Goal: Information Seeking & Learning: Learn about a topic

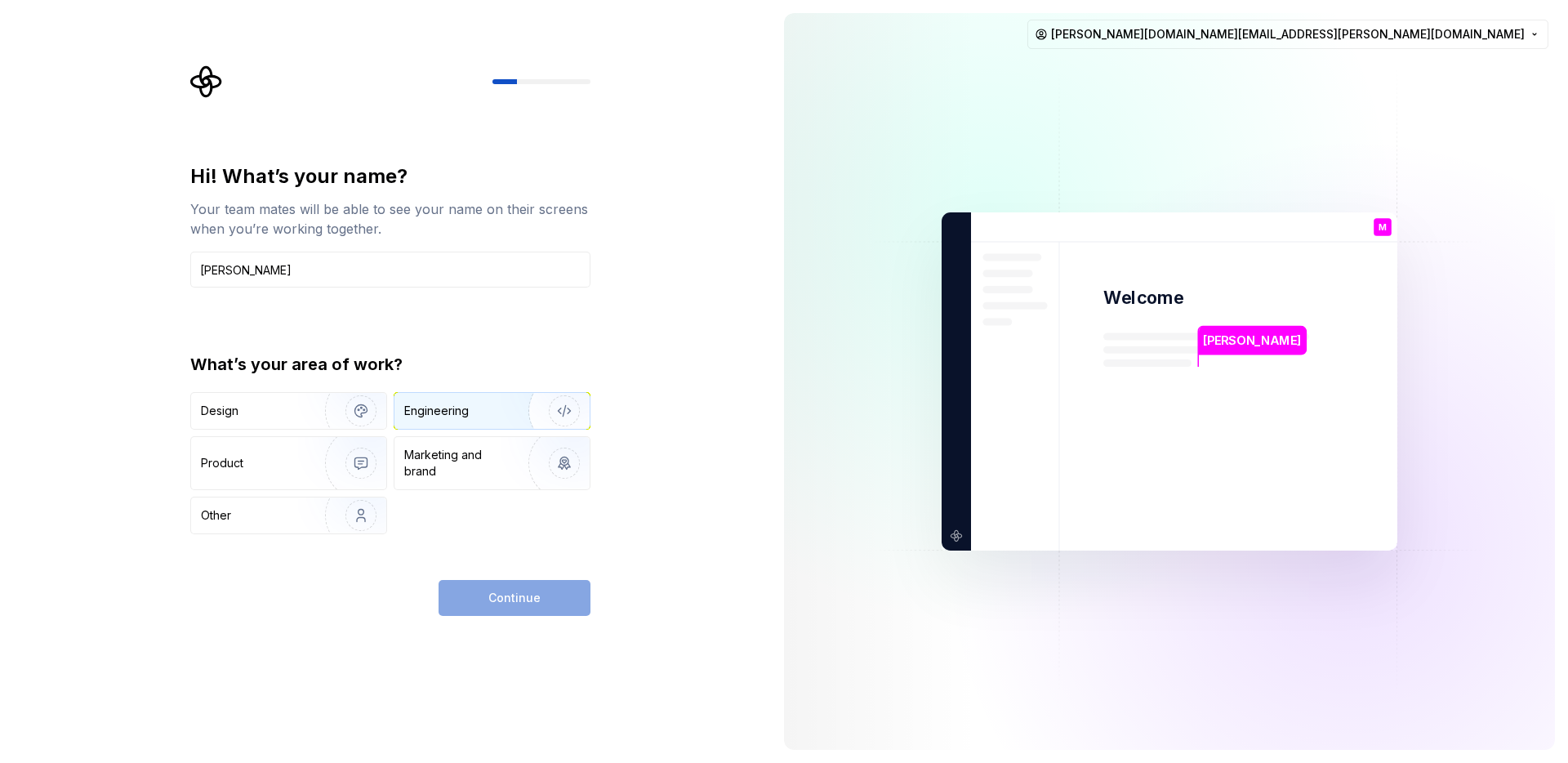
type input "Miguel"
click at [479, 407] on div "Engineering" at bounding box center [469, 410] width 130 height 16
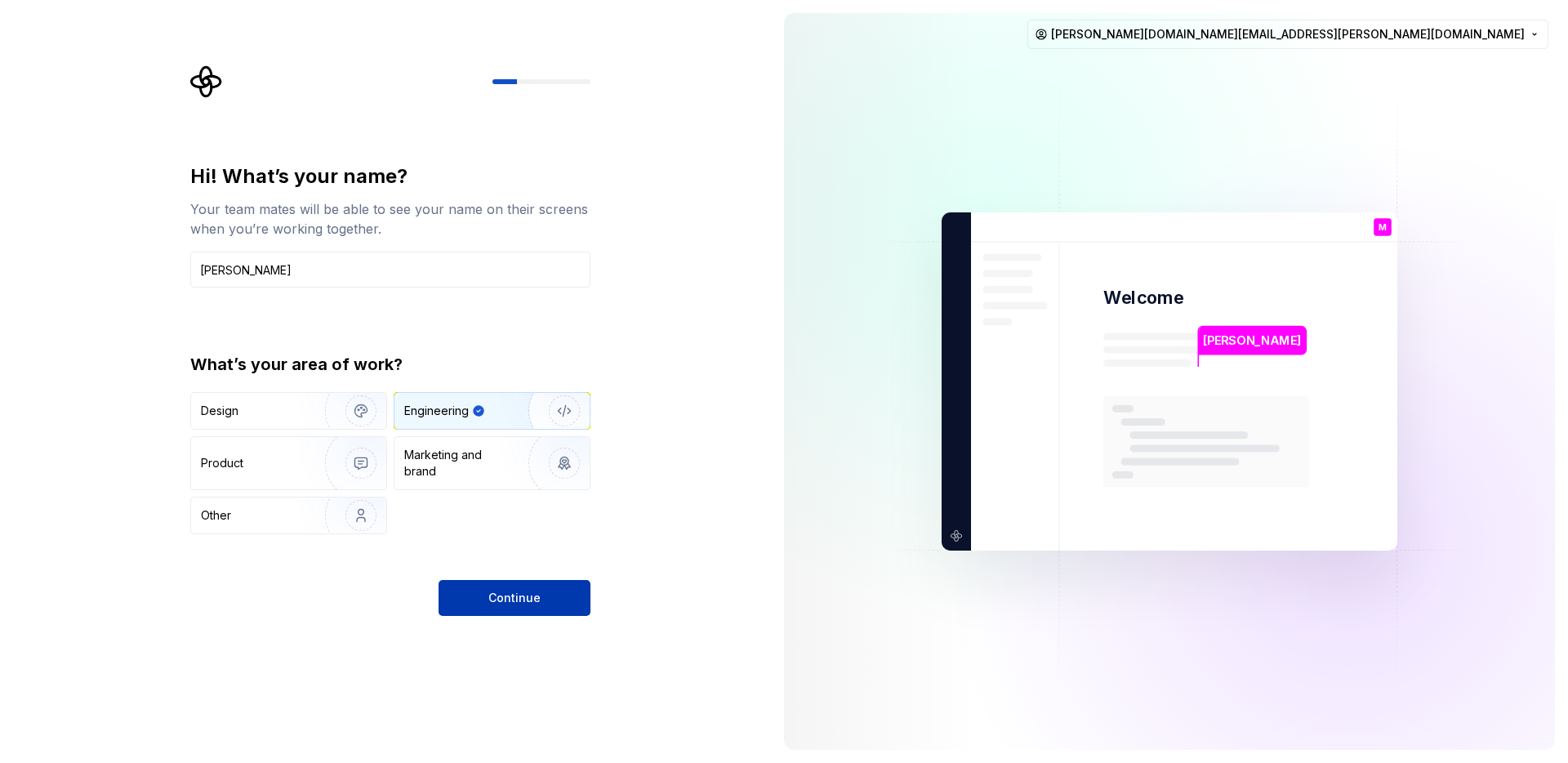
click at [523, 602] on span "Continue" at bounding box center [514, 598] width 53 height 16
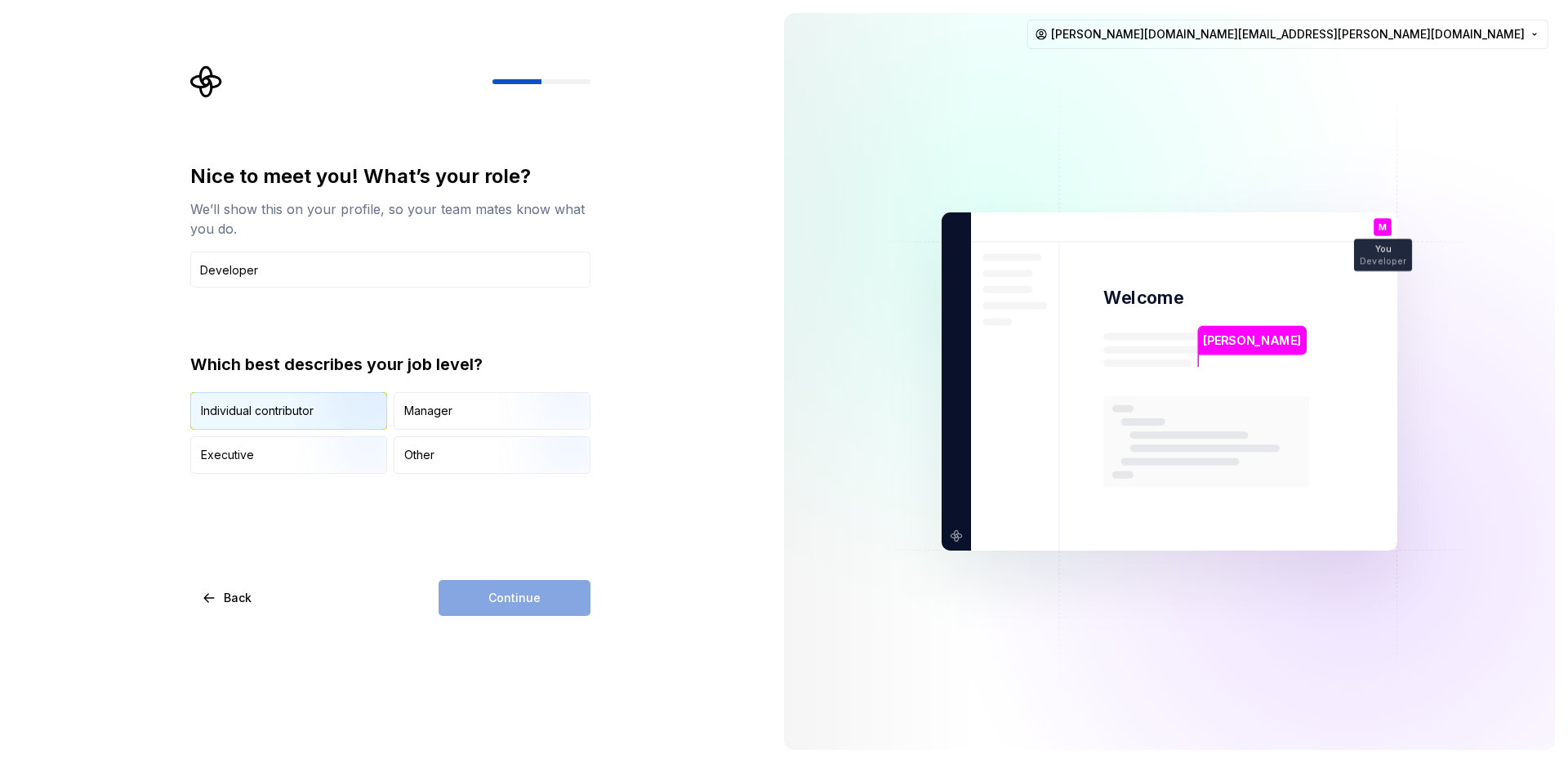
type input "Developer"
click at [327, 415] on img "button" at bounding box center [347, 431] width 104 height 109
click at [562, 605] on button "Continue" at bounding box center [514, 598] width 152 height 36
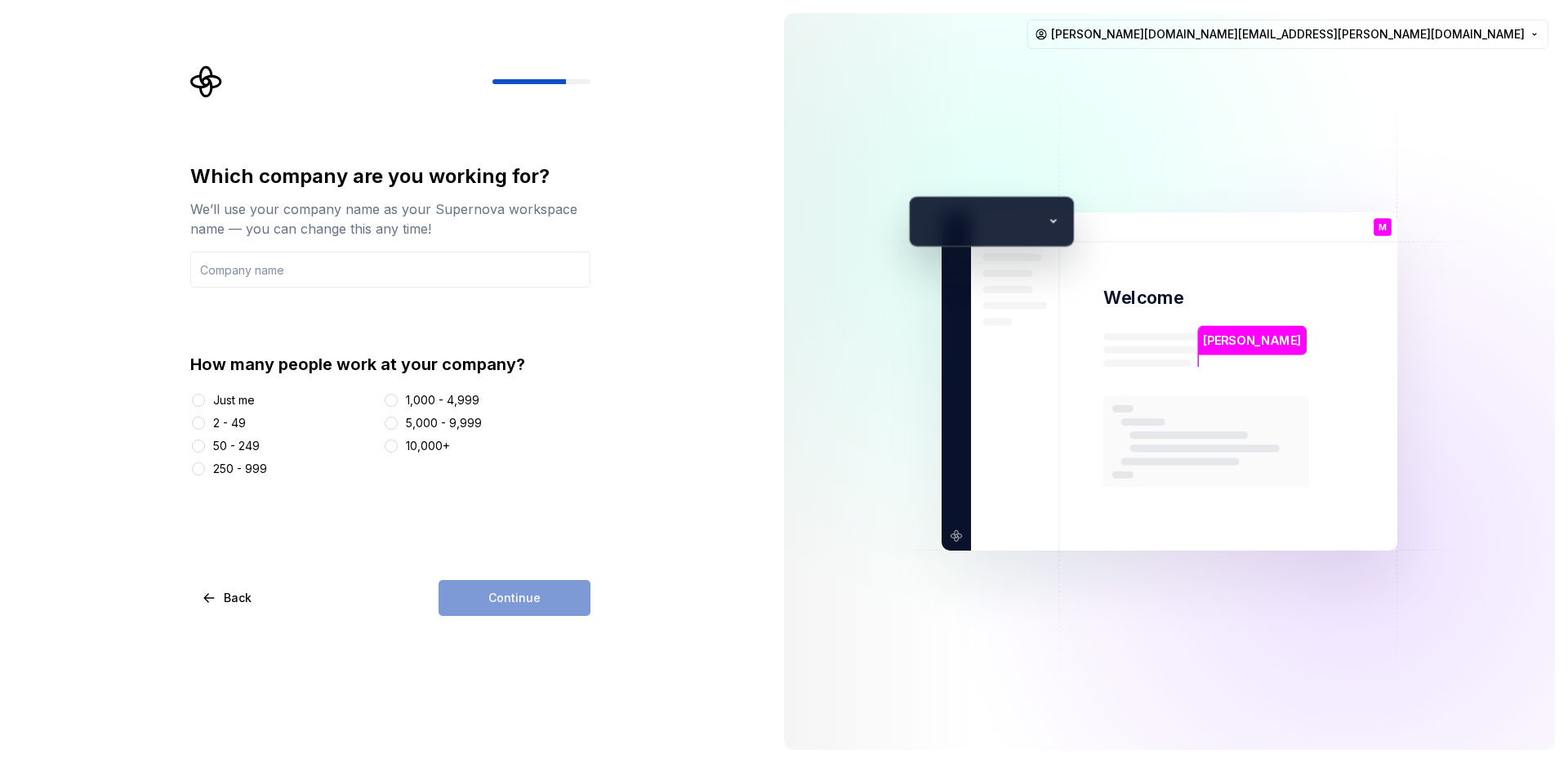
click at [562, 605] on div "Continue" at bounding box center [514, 598] width 152 height 36
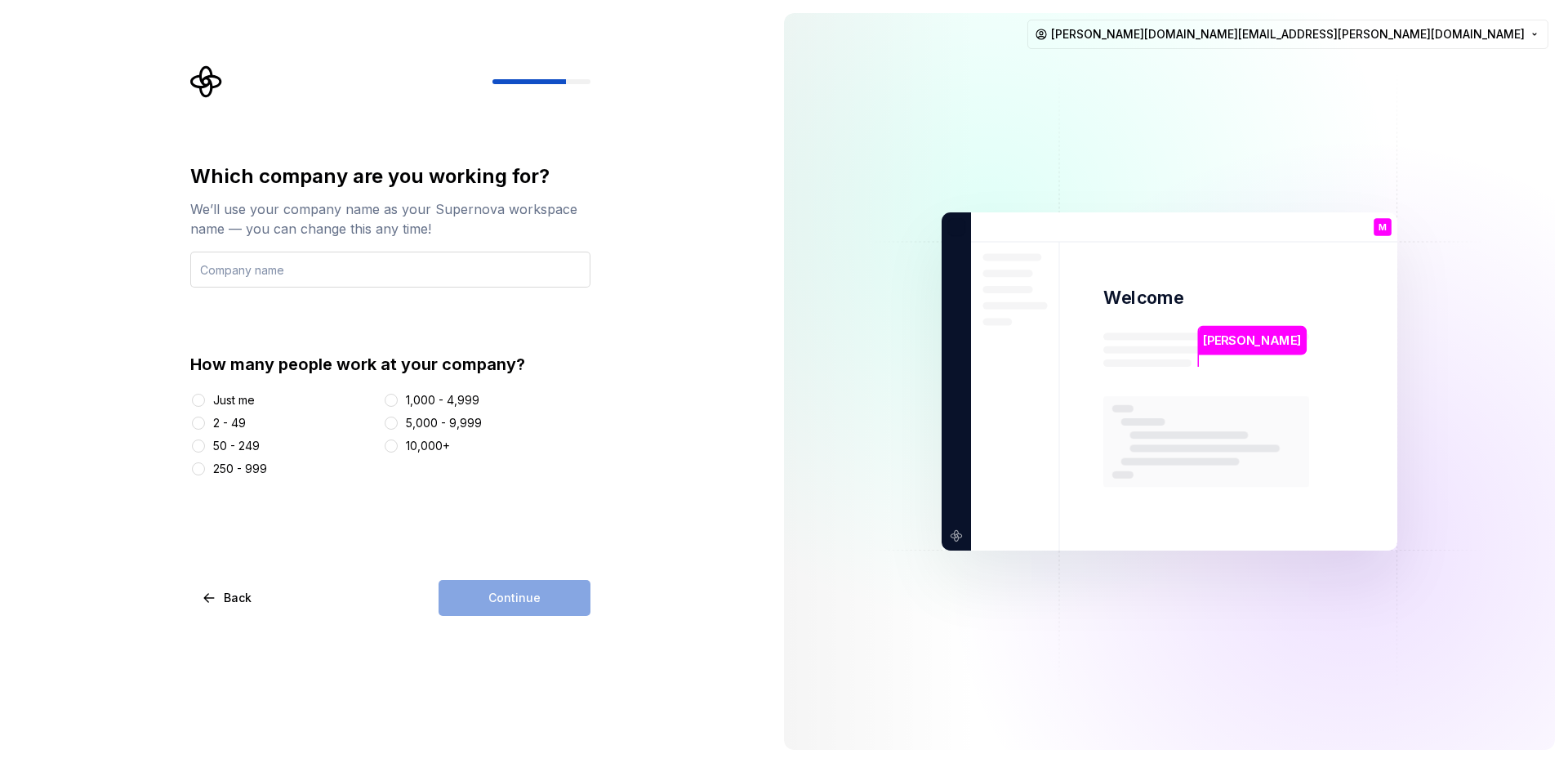
click at [414, 273] on input "text" at bounding box center [390, 270] width 400 height 36
click at [198, 399] on button "Just me" at bounding box center [197, 399] width 13 height 13
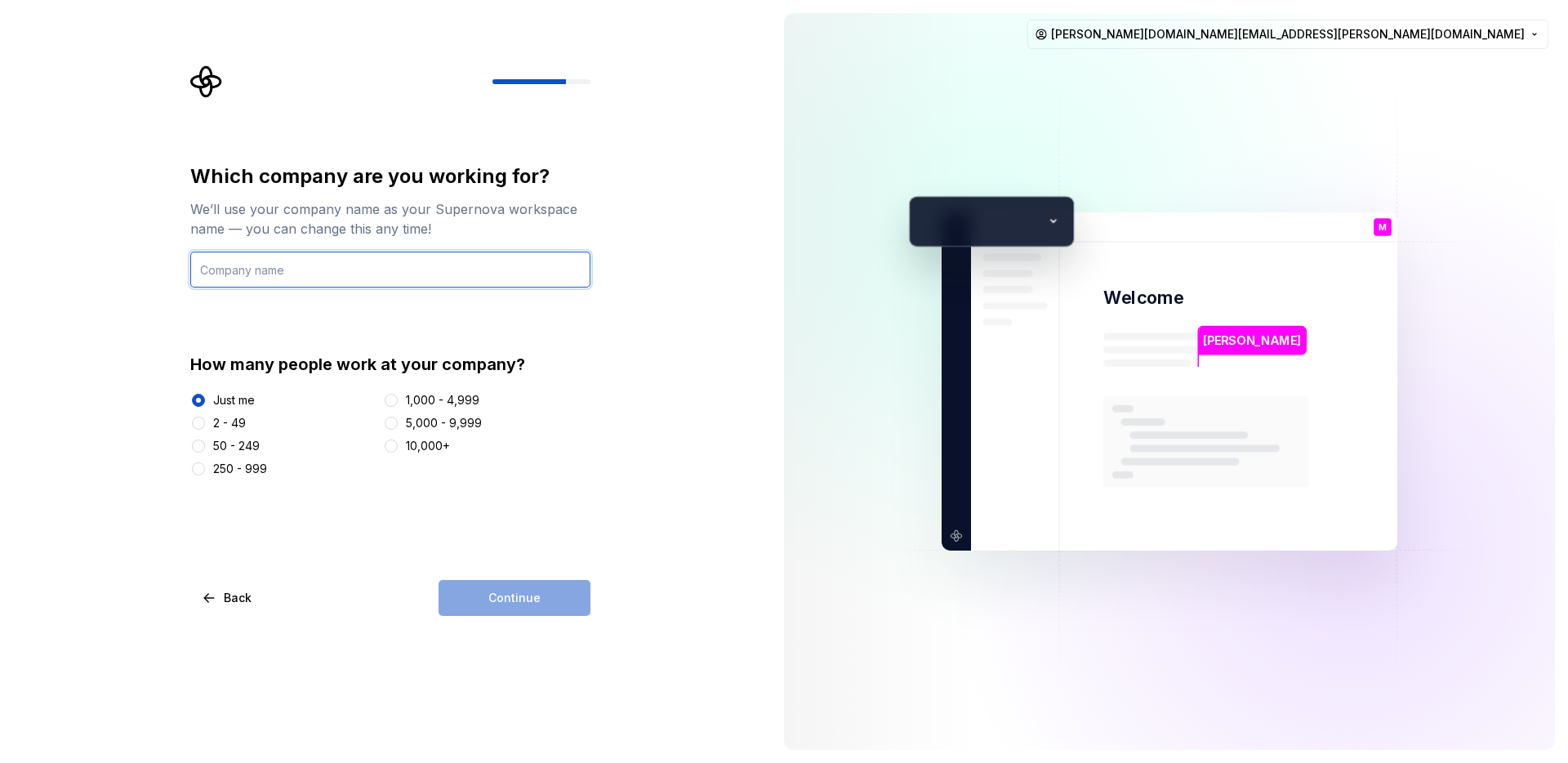
click at [343, 272] on input "text" at bounding box center [390, 270] width 400 height 36
type input "Just me"
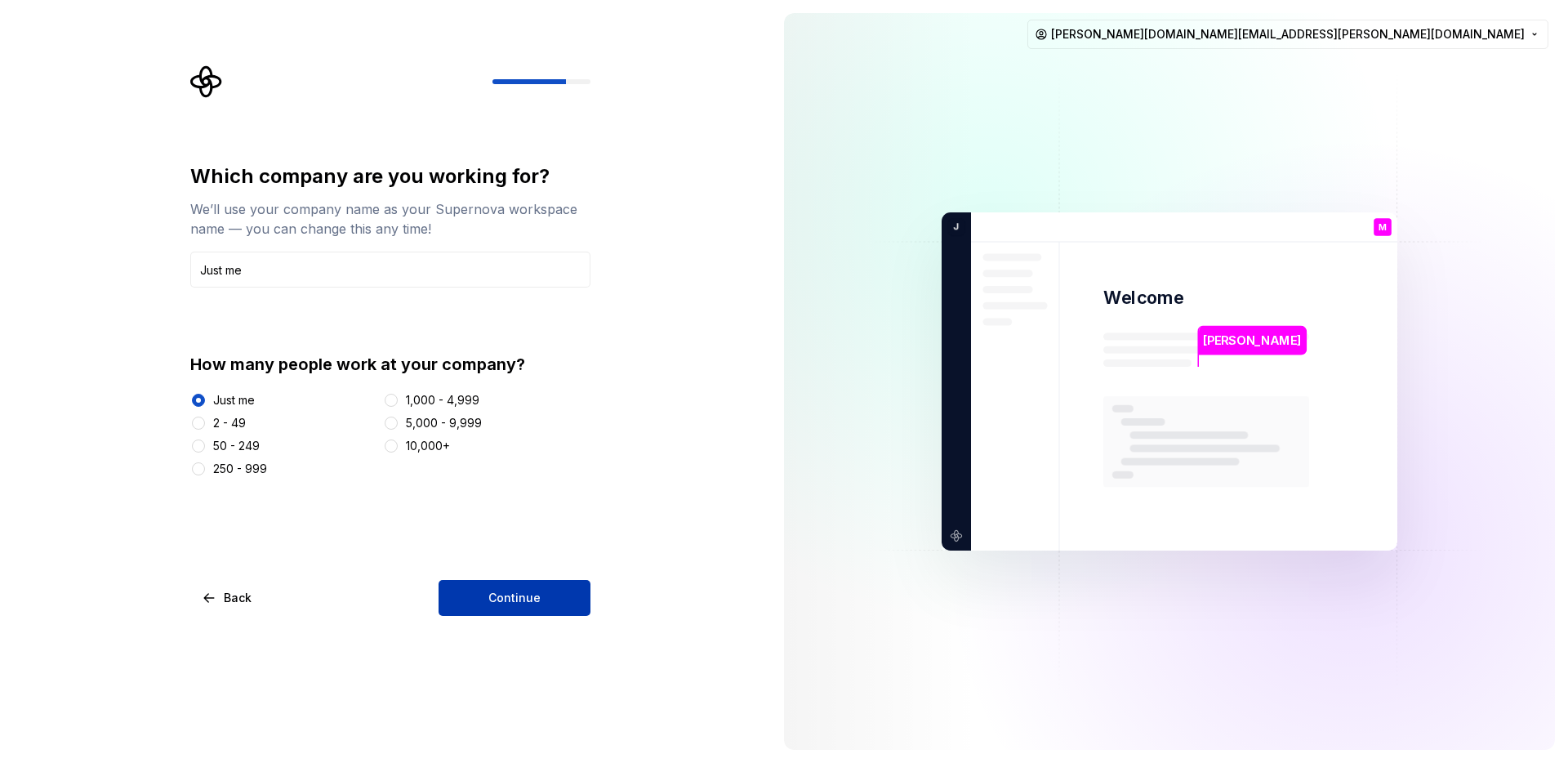
click at [510, 582] on button "Continue" at bounding box center [514, 598] width 152 height 36
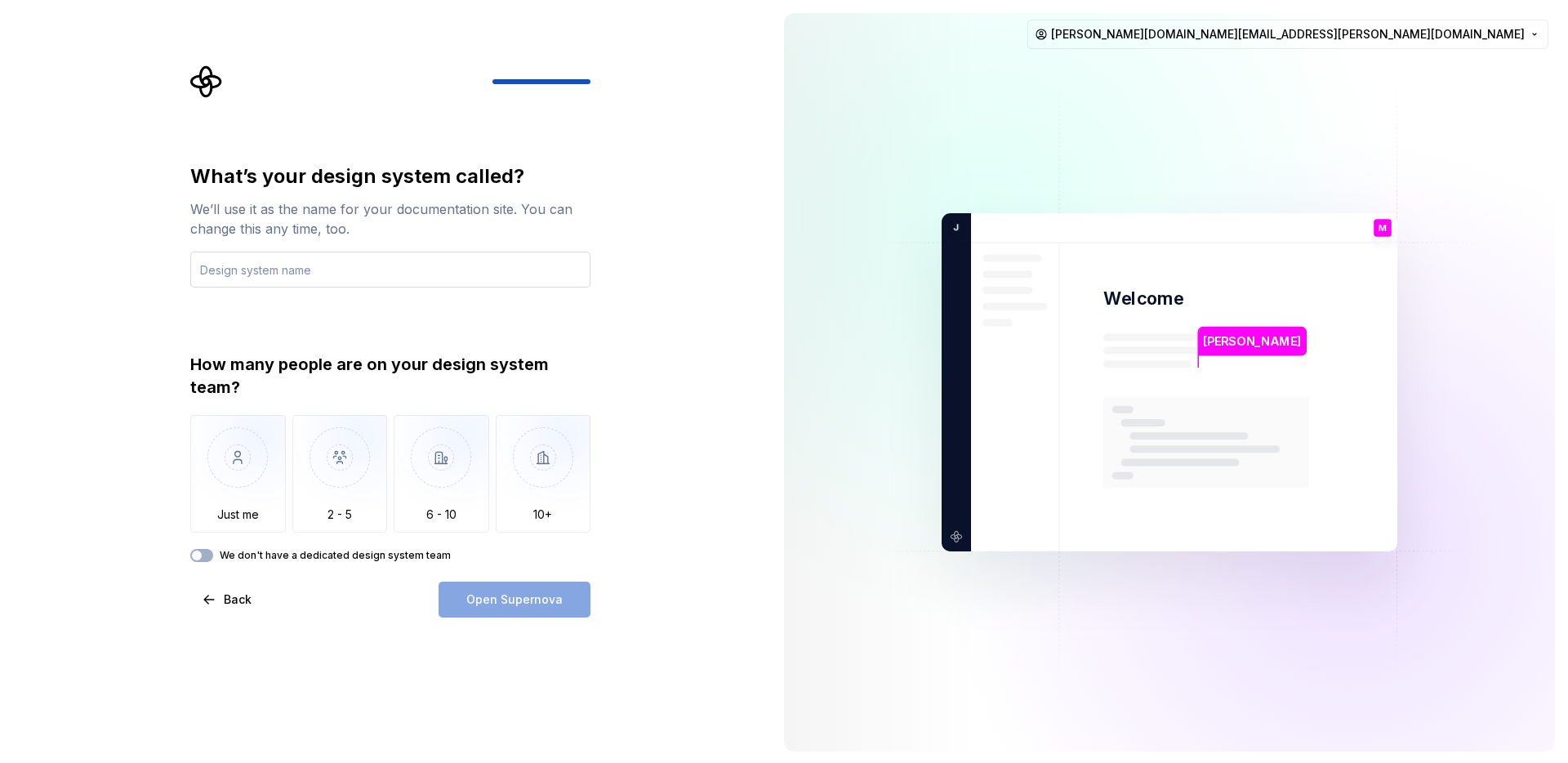
click at [466, 273] on input "text" at bounding box center [390, 270] width 400 height 36
type input "Conferences App"
click at [244, 491] on img "button" at bounding box center [237, 469] width 96 height 109
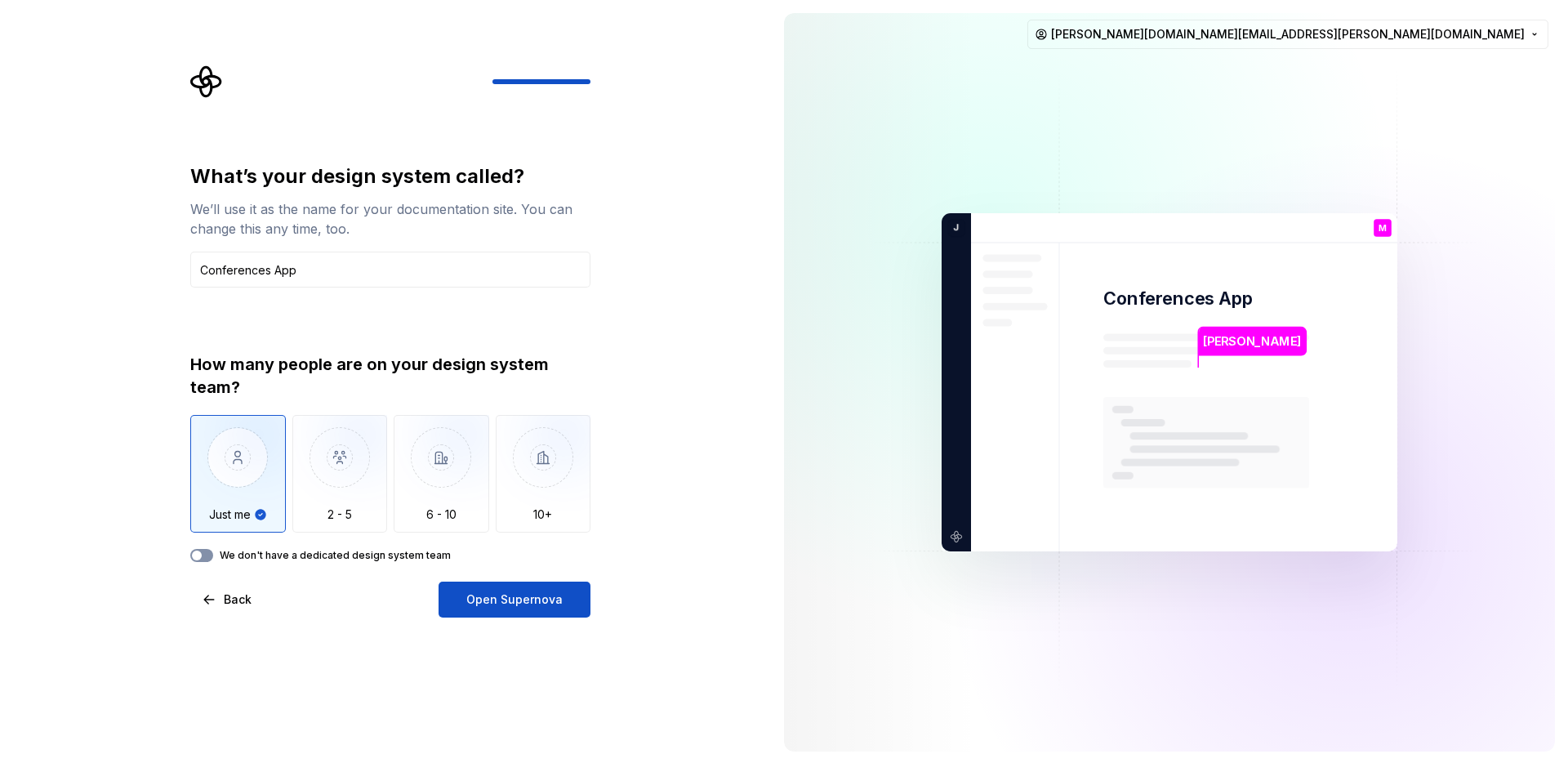
click at [209, 555] on button "We don't have a dedicated design system team" at bounding box center [201, 554] width 23 height 13
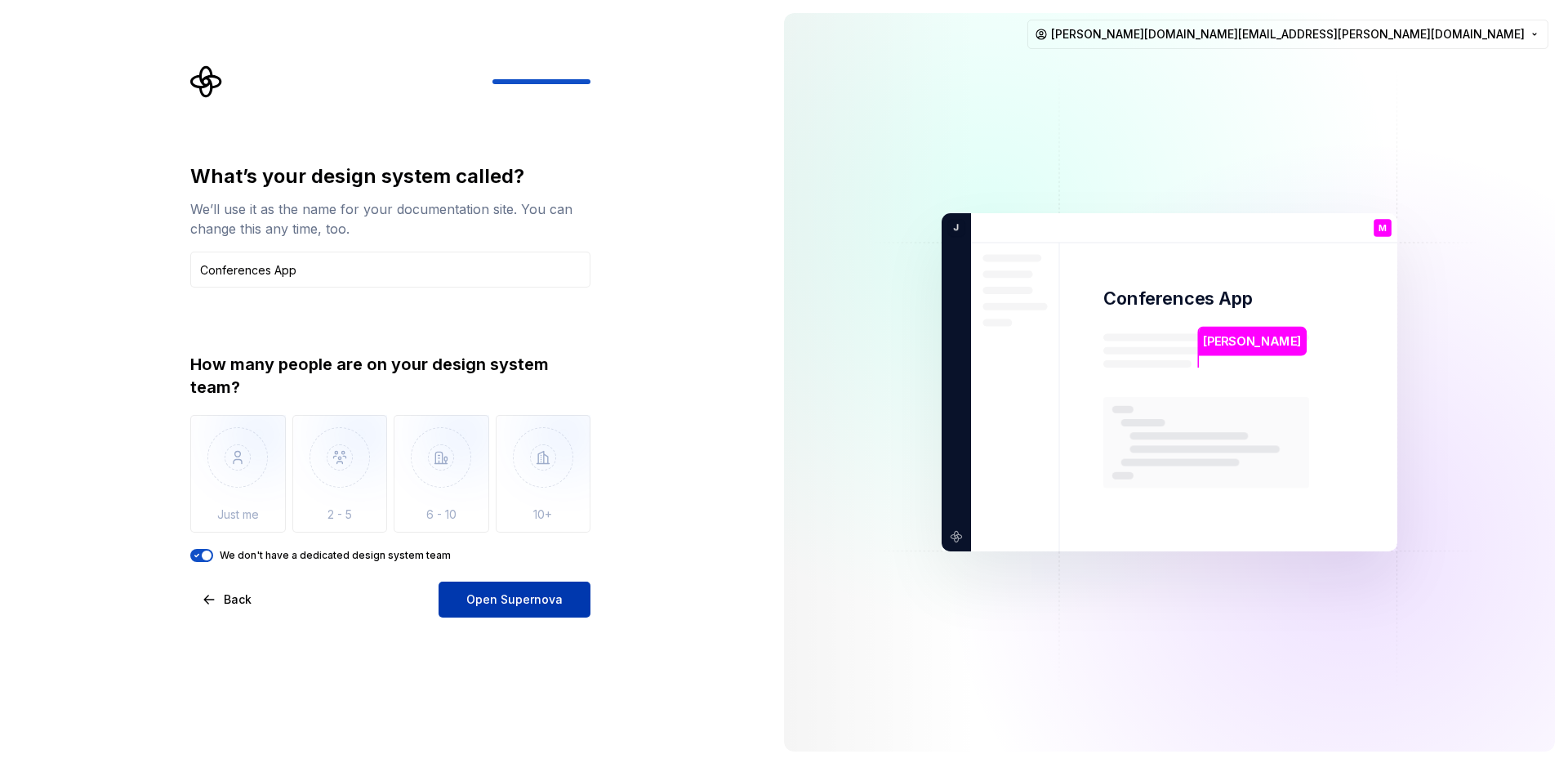
click at [472, 602] on span "Open Supernova" at bounding box center [514, 599] width 97 height 16
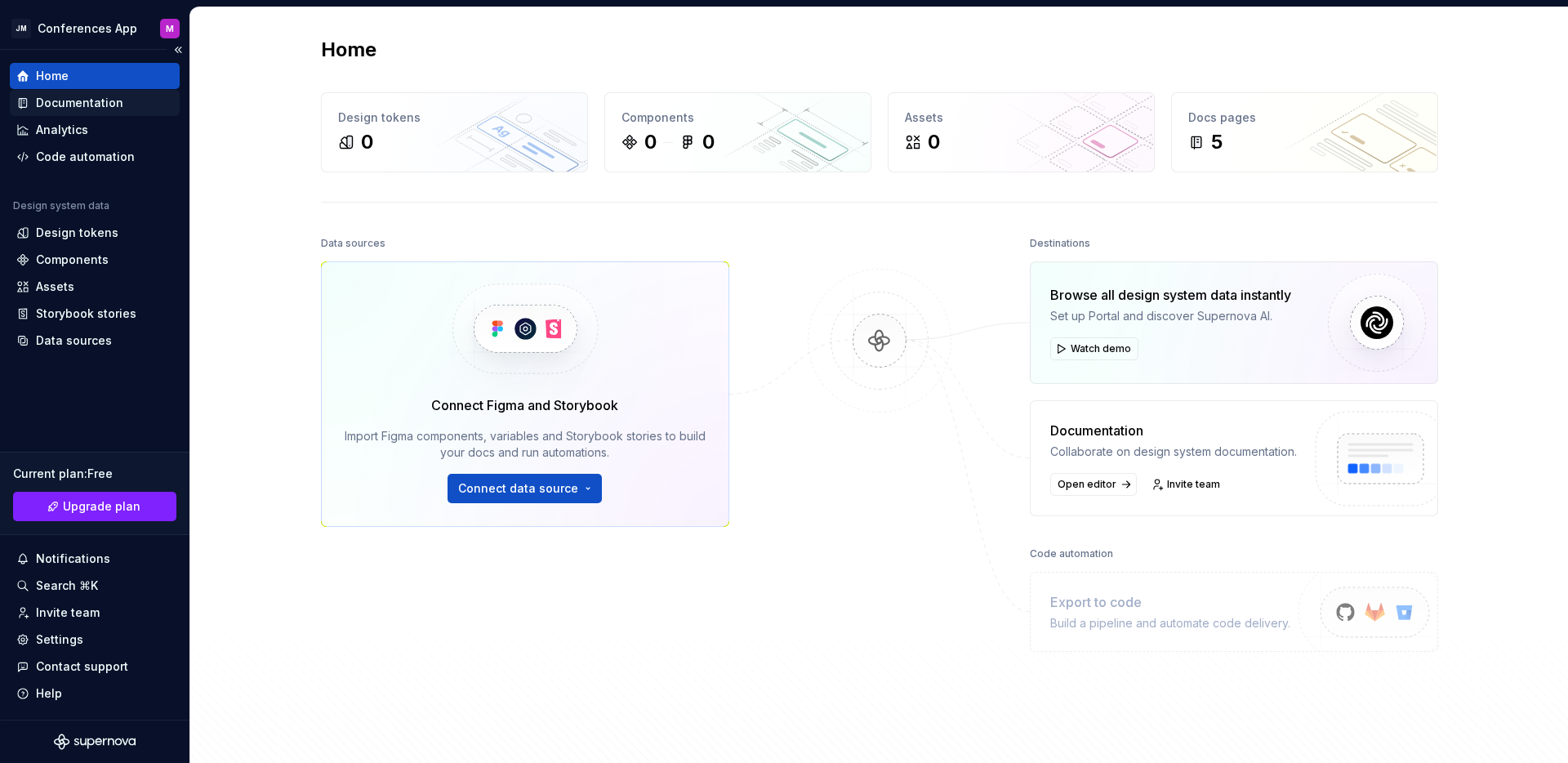
click at [63, 101] on div "Documentation" at bounding box center [79, 103] width 87 height 16
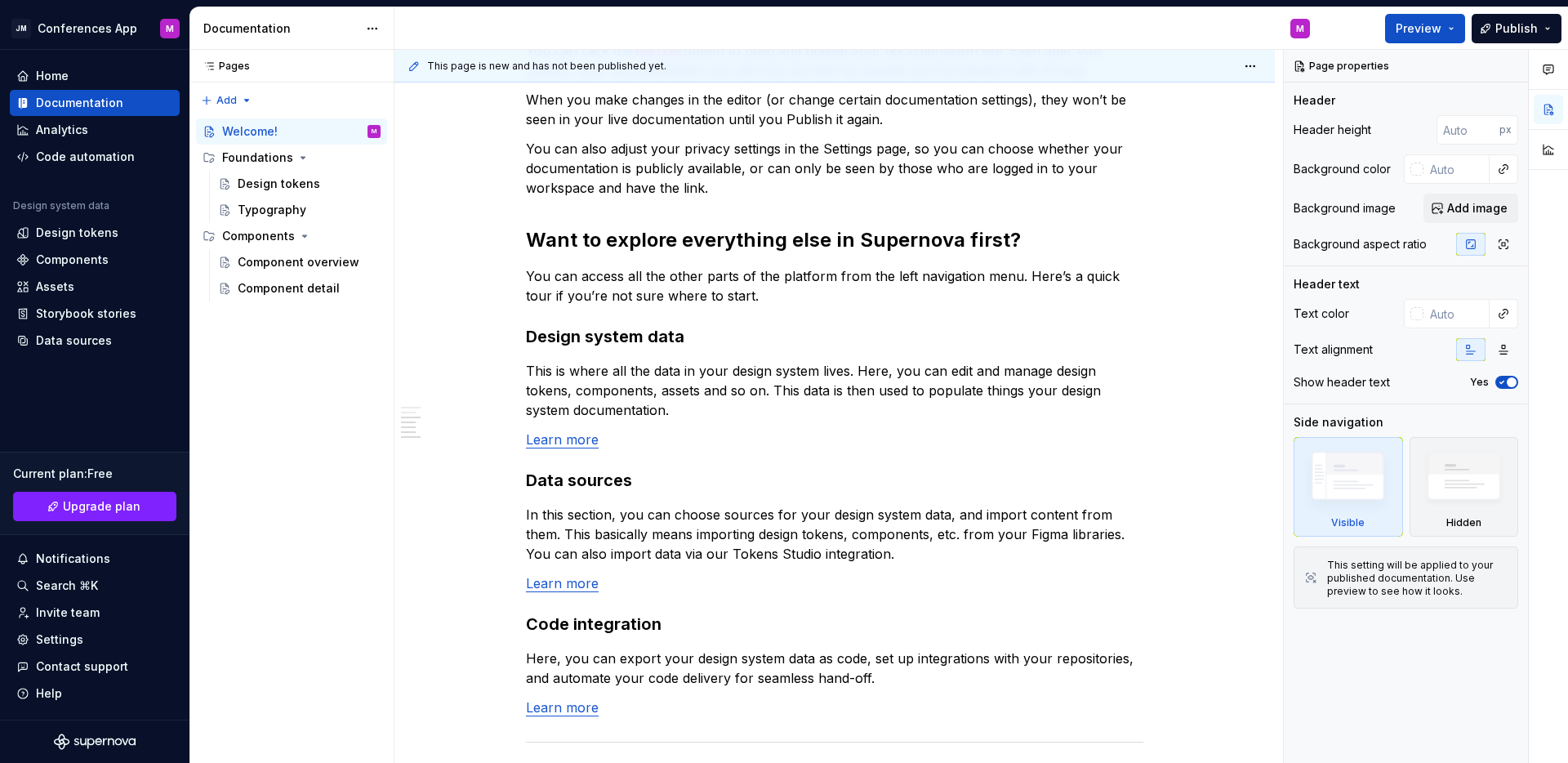
scroll to position [948, 0]
click at [320, 265] on div "Component overview" at bounding box center [284, 262] width 94 height 16
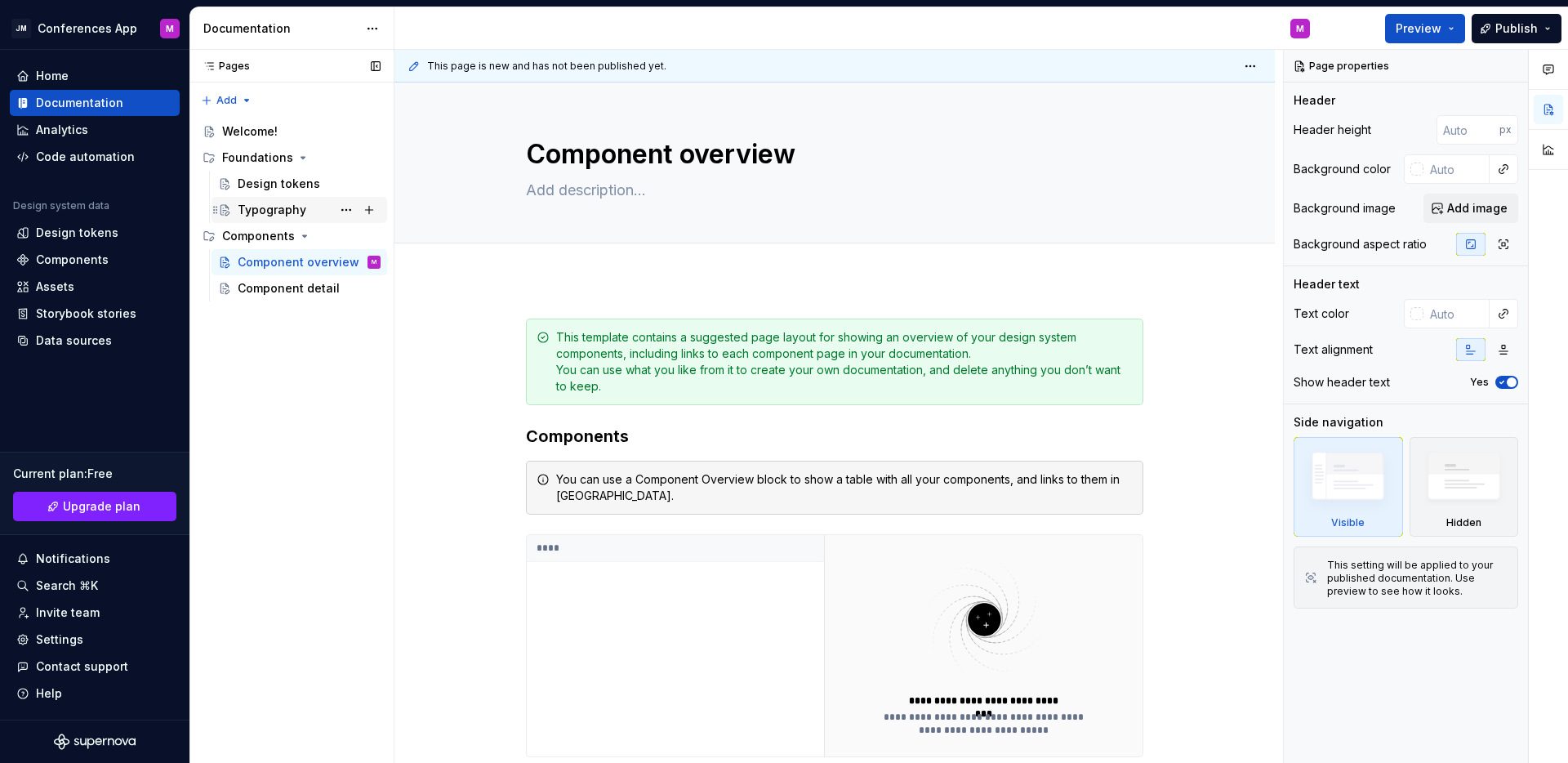
click at [264, 203] on div "Typography" at bounding box center [271, 209] width 69 height 16
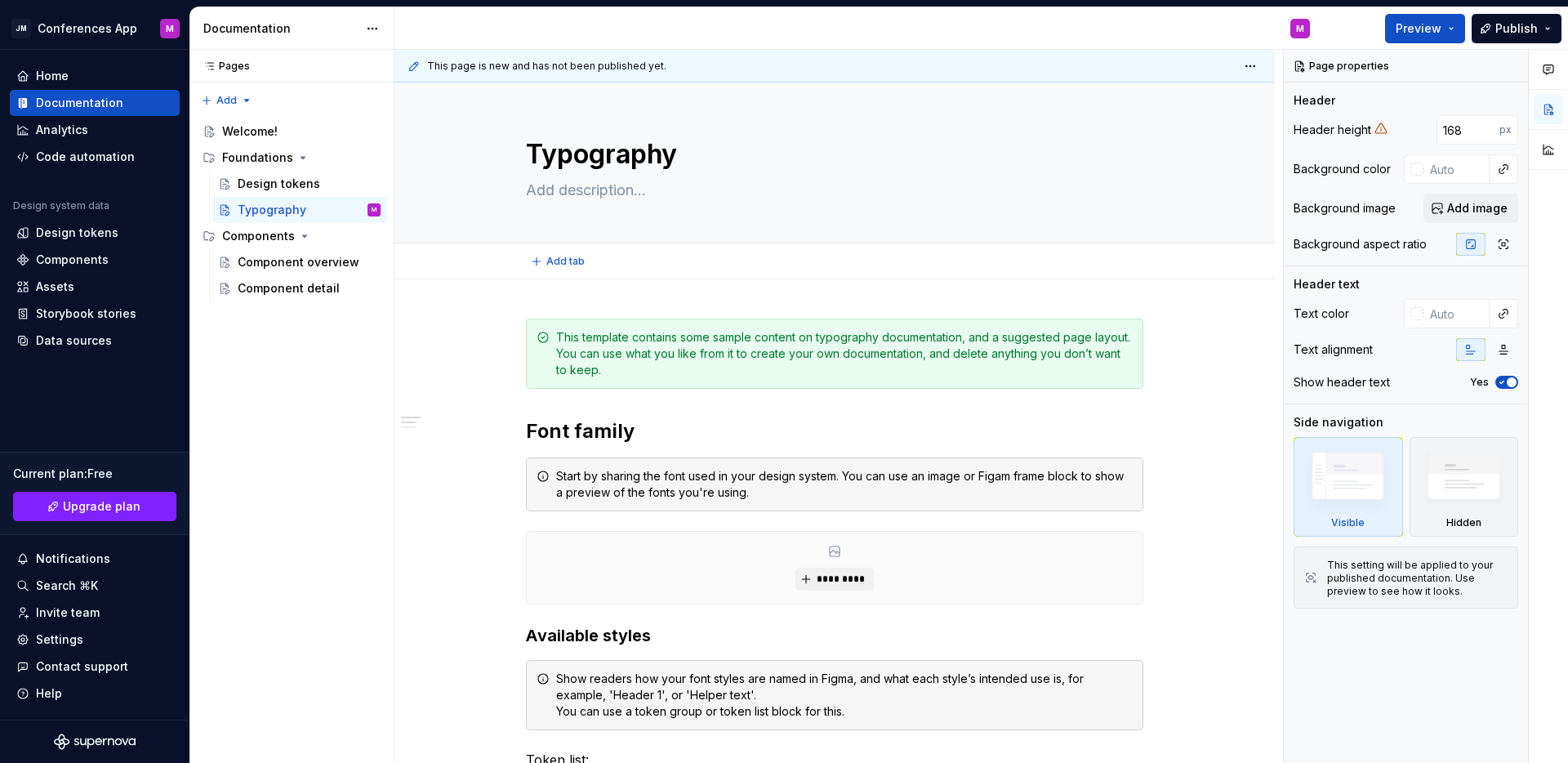
type textarea "*"
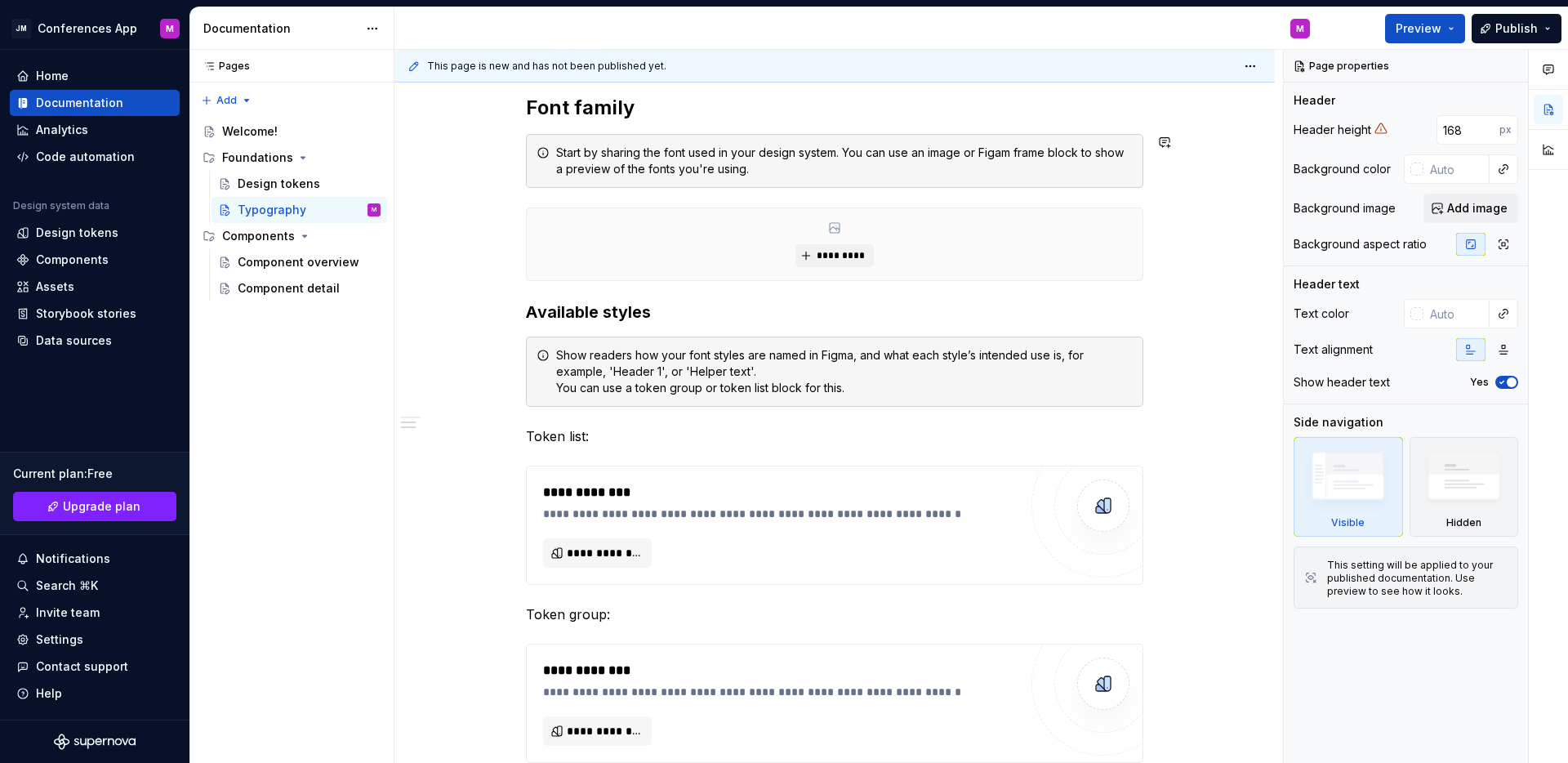
scroll to position [525, 0]
